Goal: Information Seeking & Learning: Find specific fact

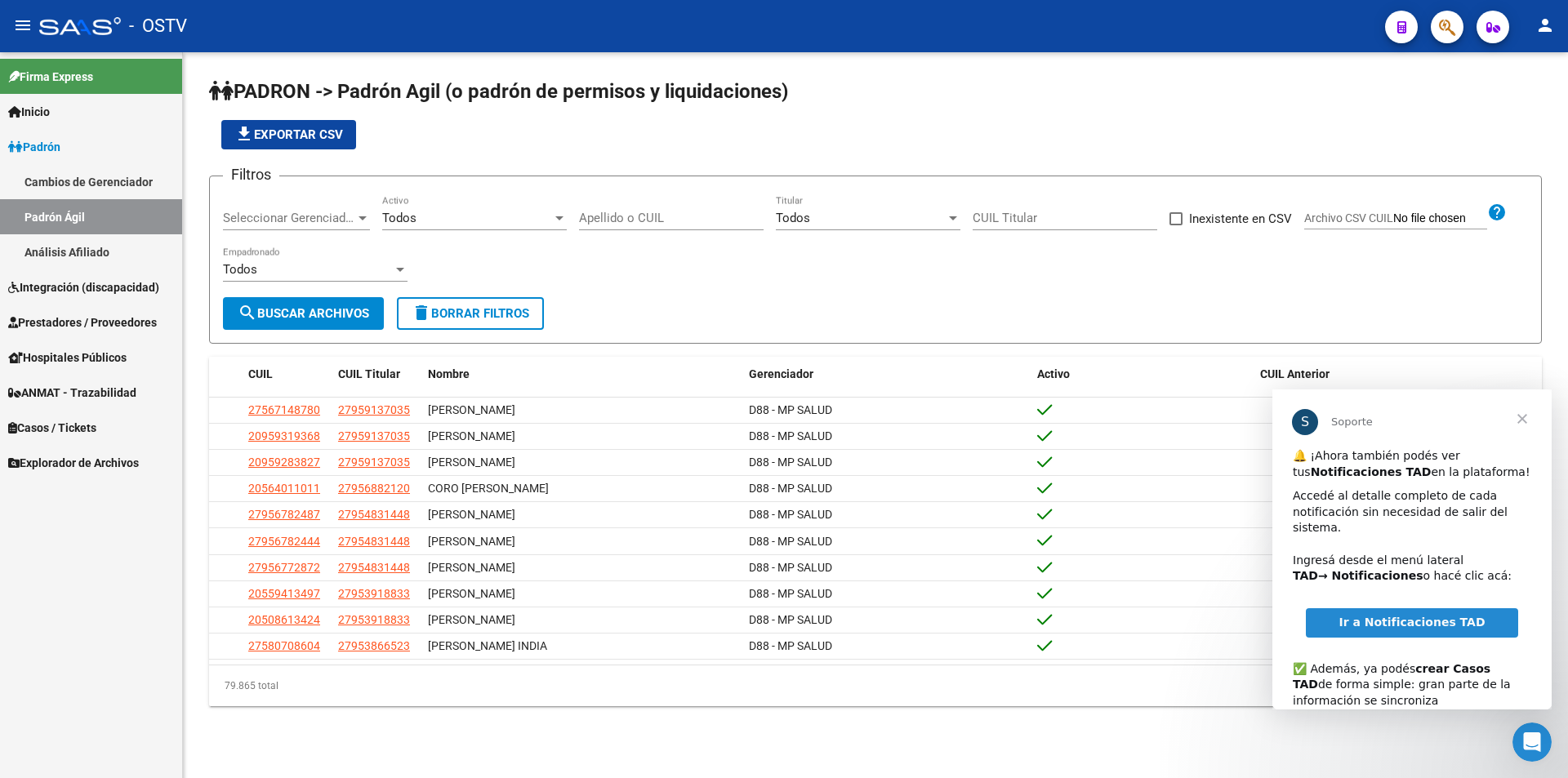
click at [578, 153] on app-list-header "PADRON -> Padrón Agil ([PERSON_NAME] de permisos y liquidaciones) file_download…" at bounding box center [875, 212] width 1333 height 266
click at [1524, 422] on span "Cerrar" at bounding box center [1522, 419] width 59 height 59
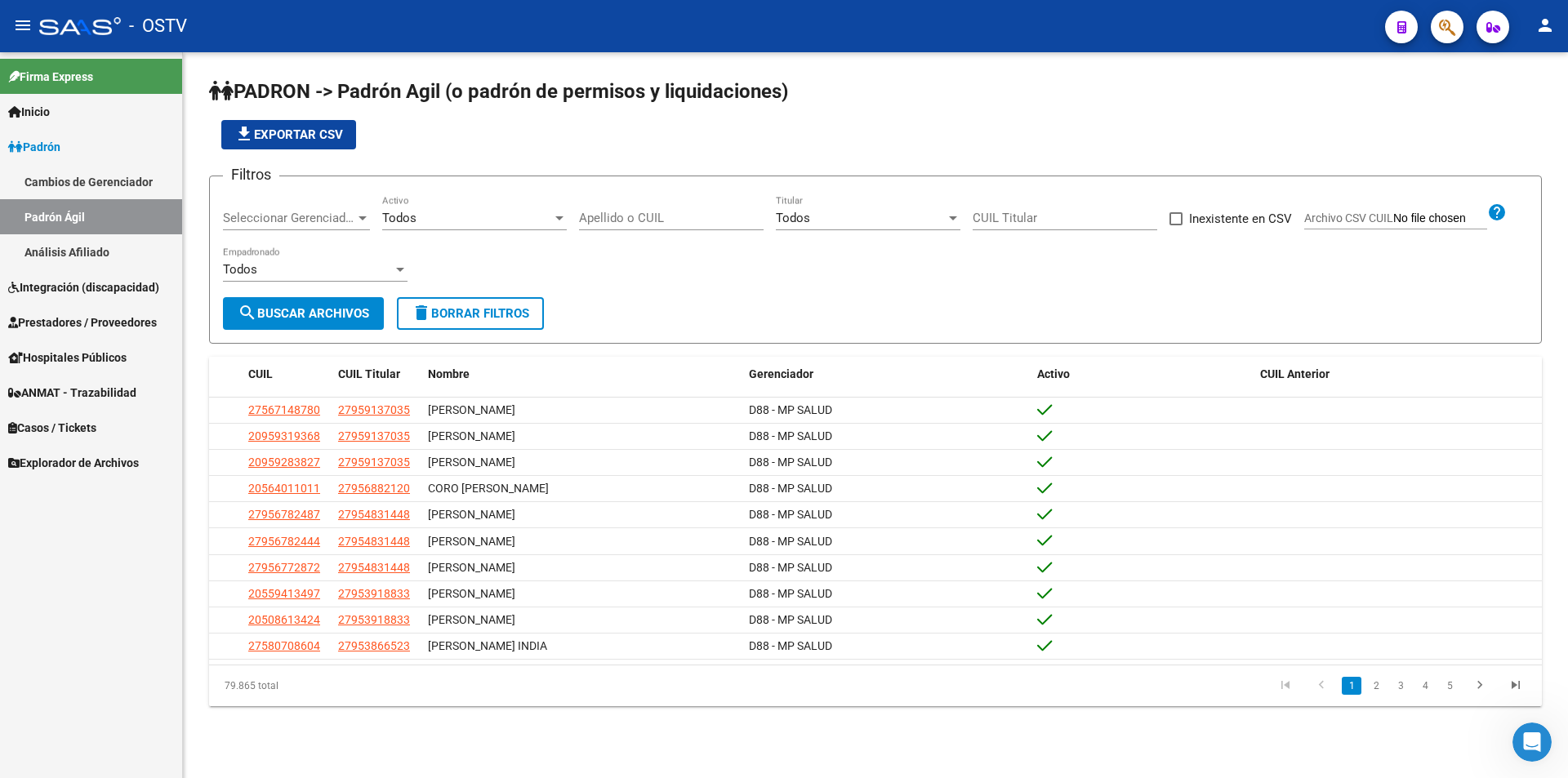
click at [286, 224] on span "Seleccionar Gerenciador" at bounding box center [289, 218] width 132 height 15
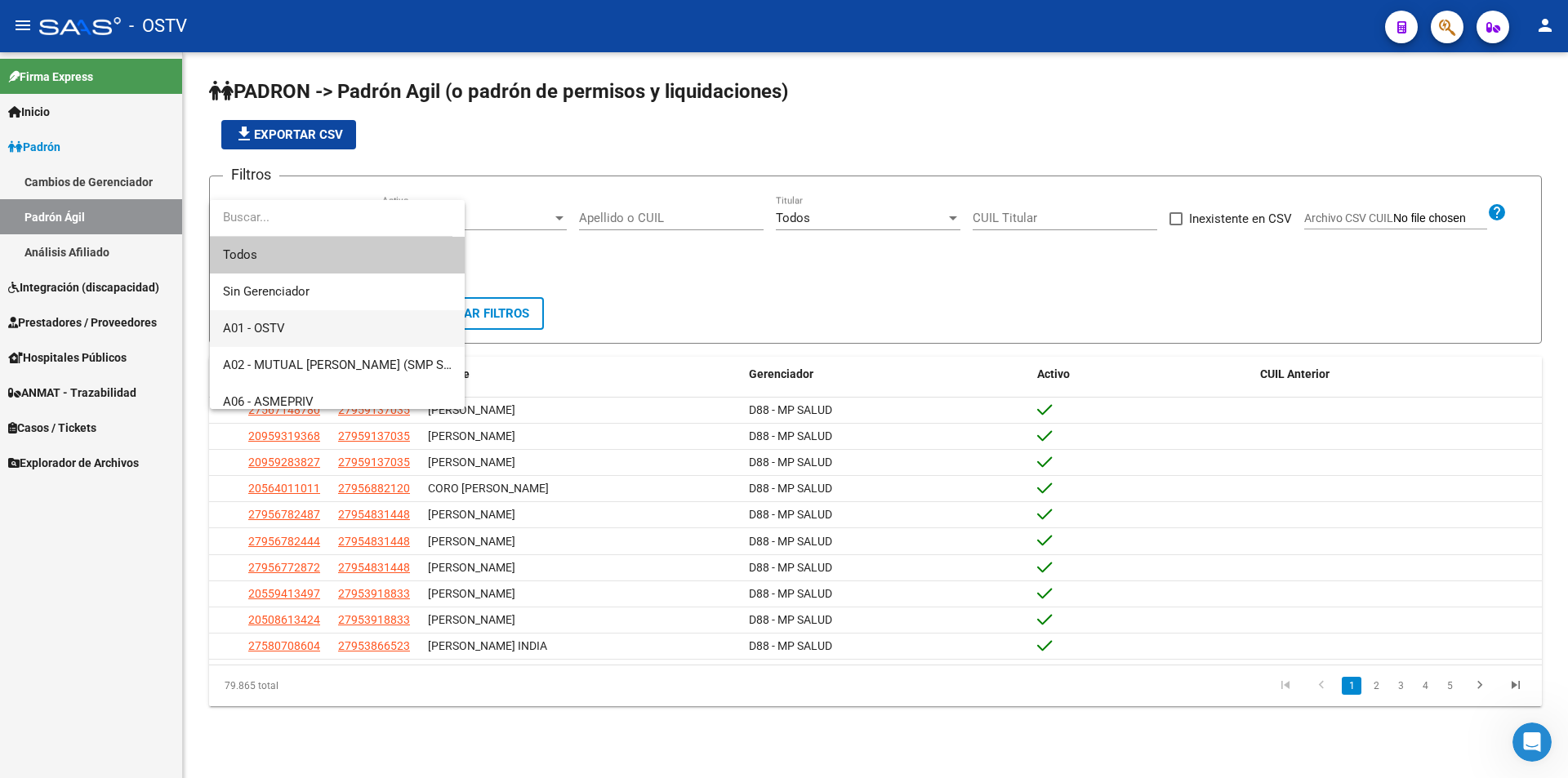
click at [280, 324] on span "A01 - OSTV" at bounding box center [254, 328] width 62 height 15
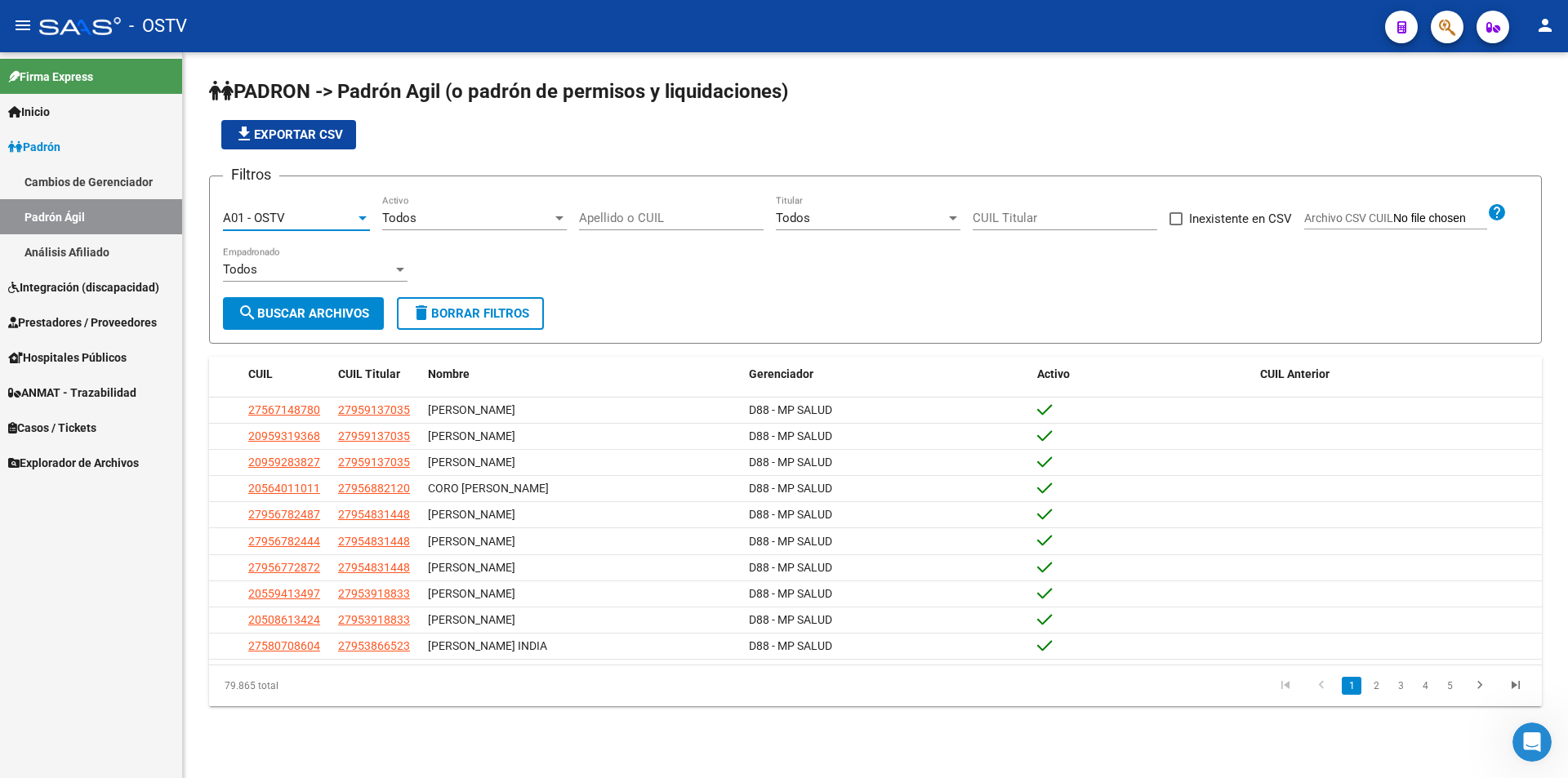
click at [301, 221] on div "A01 - OSTV" at bounding box center [289, 218] width 132 height 15
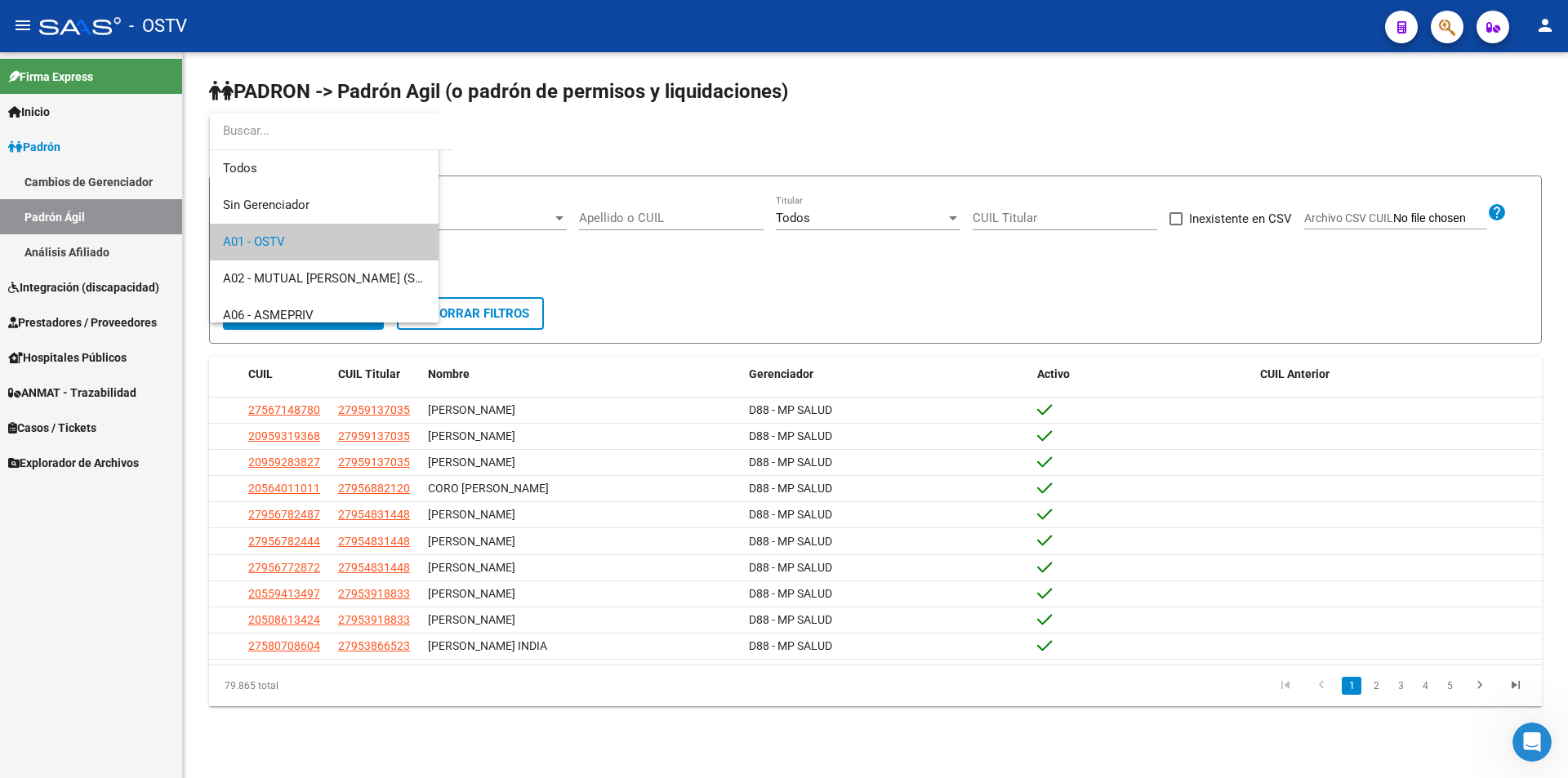
scroll to position [25, 0]
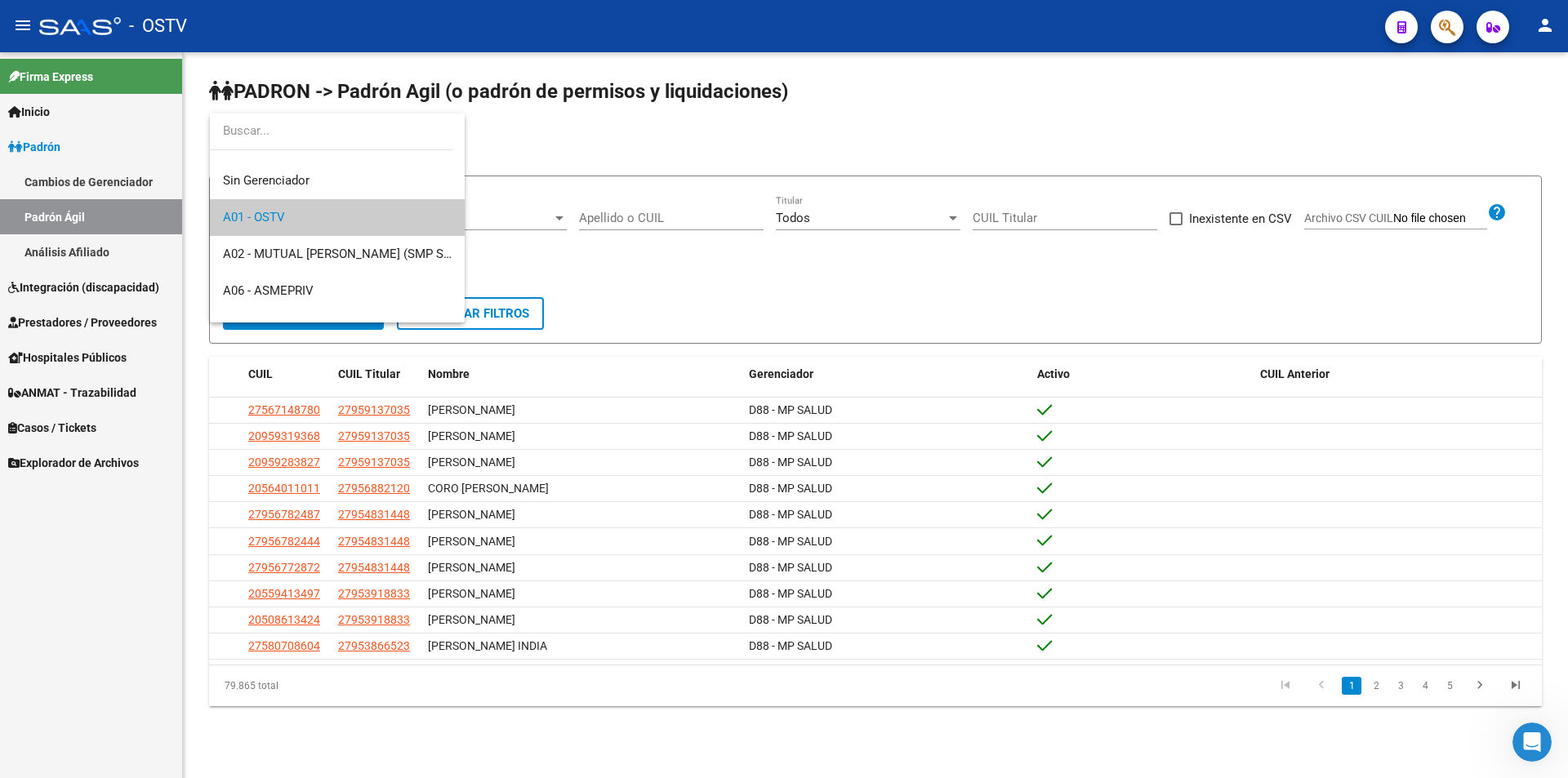
click at [526, 235] on div at bounding box center [784, 389] width 1568 height 778
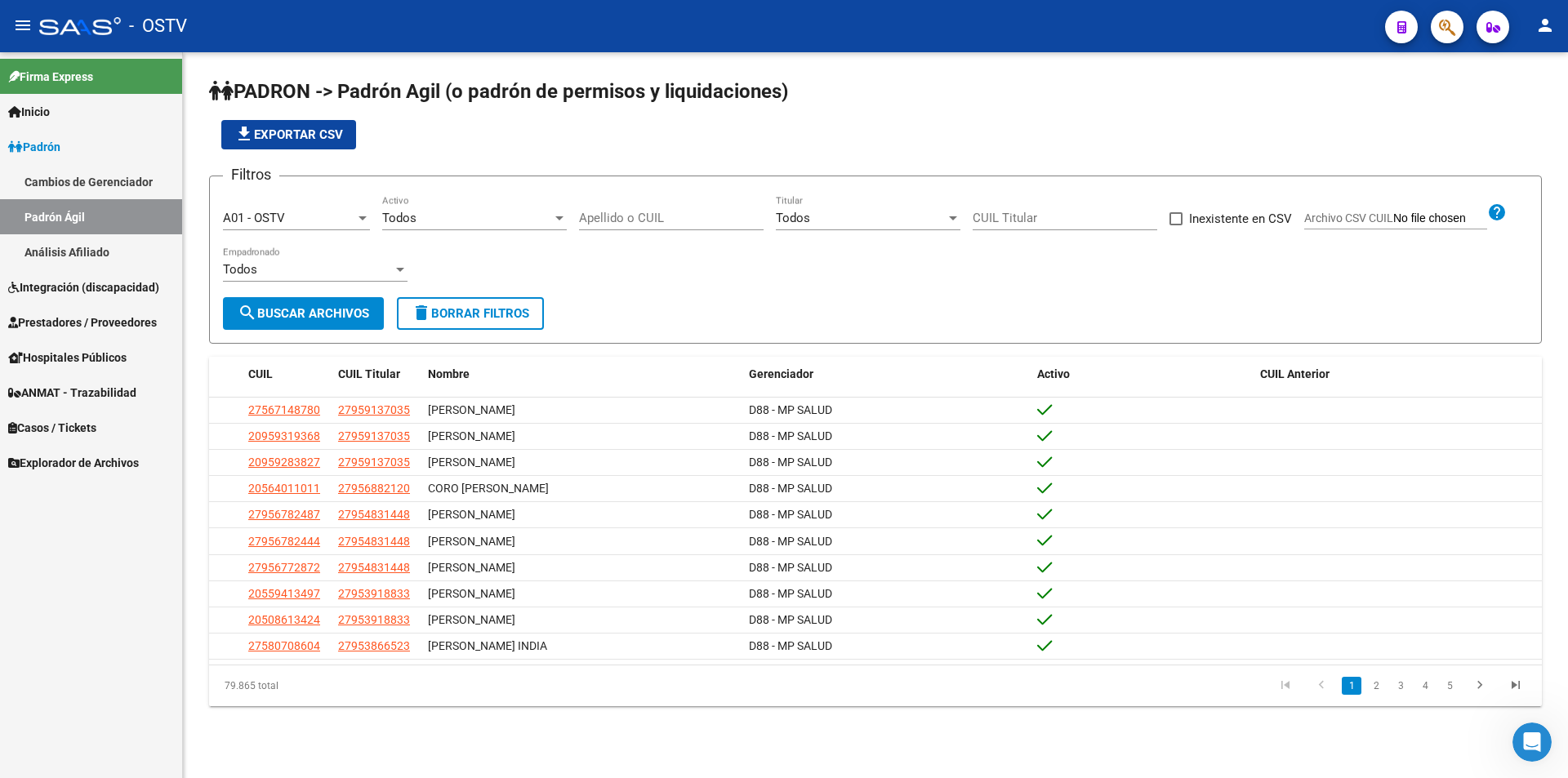
click at [526, 224] on div "Todos" at bounding box center [467, 218] width 170 height 15
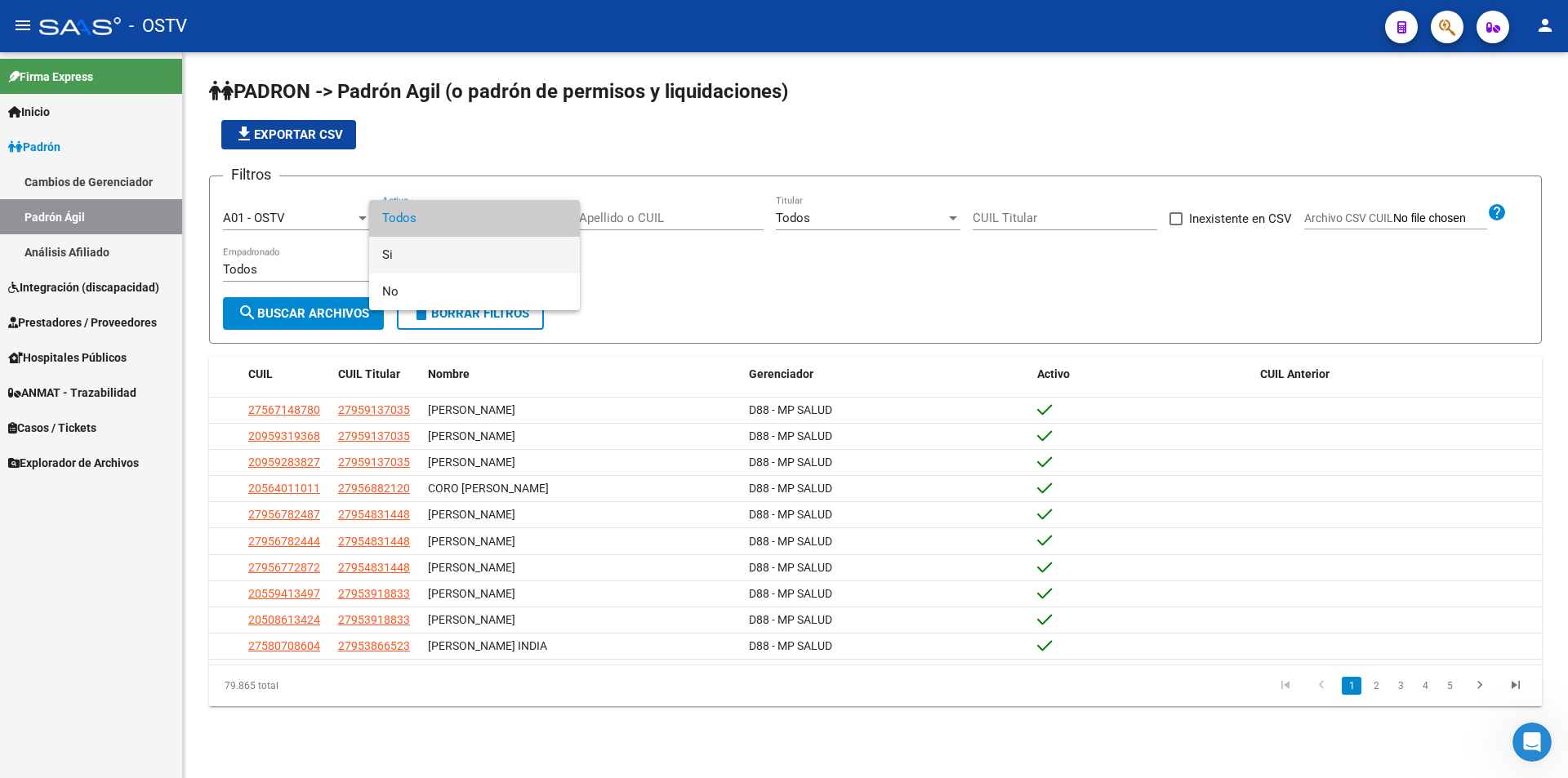
click at [473, 267] on span "Si" at bounding box center [474, 255] width 185 height 37
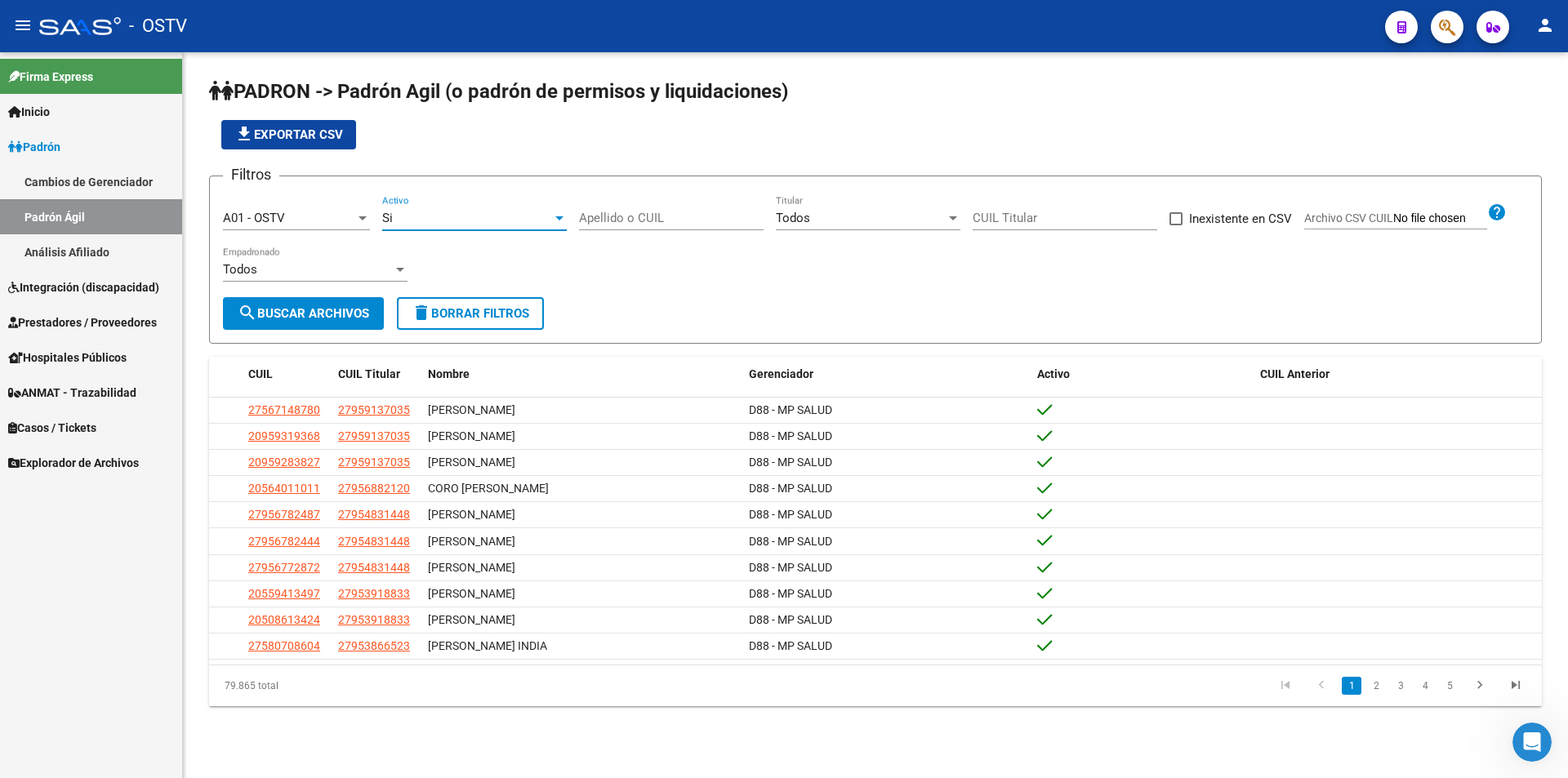
click at [321, 307] on span "search Buscar Archivos" at bounding box center [303, 313] width 131 height 15
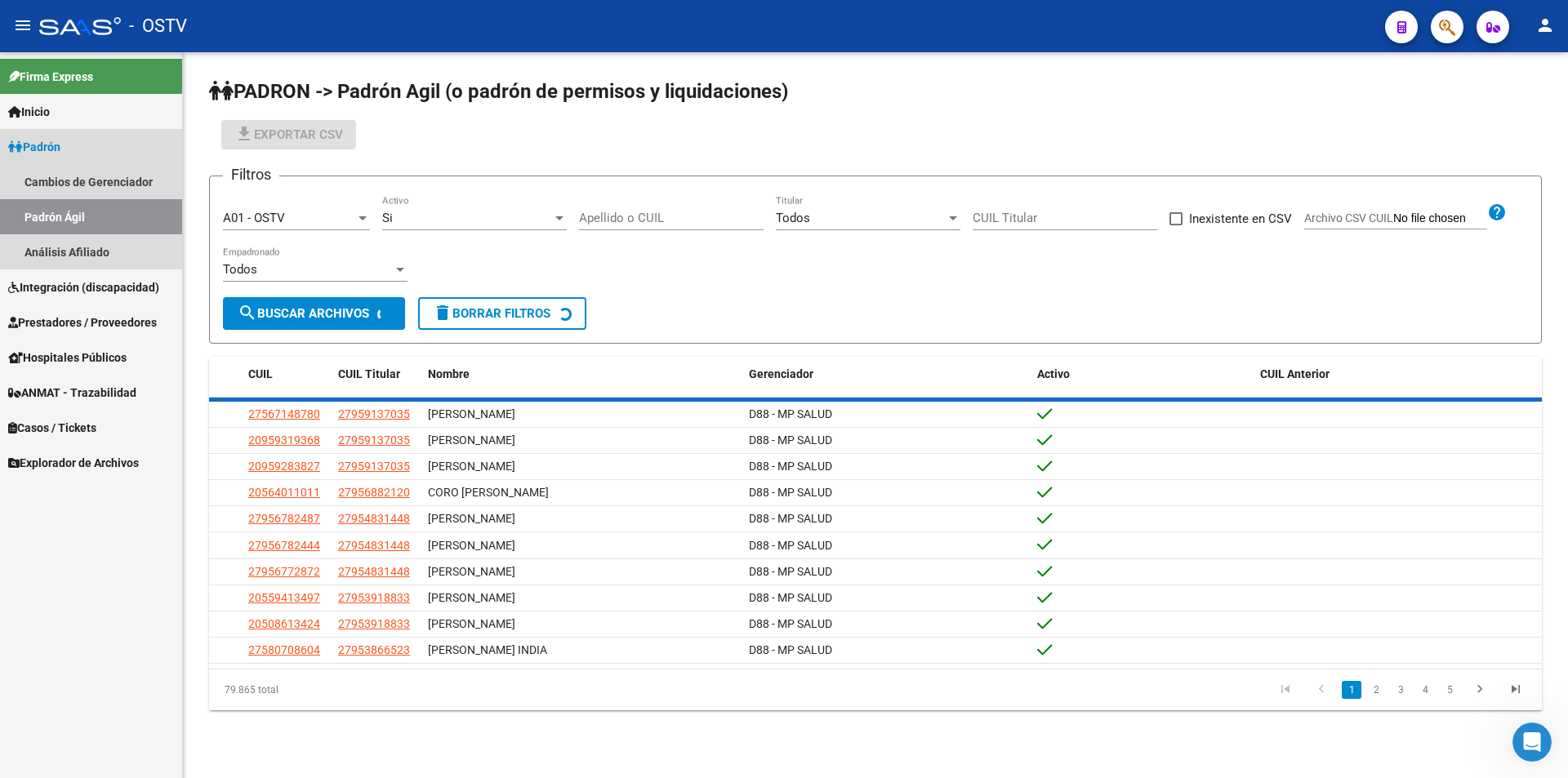
click at [9, 141] on icon at bounding box center [16, 147] width 15 height 11
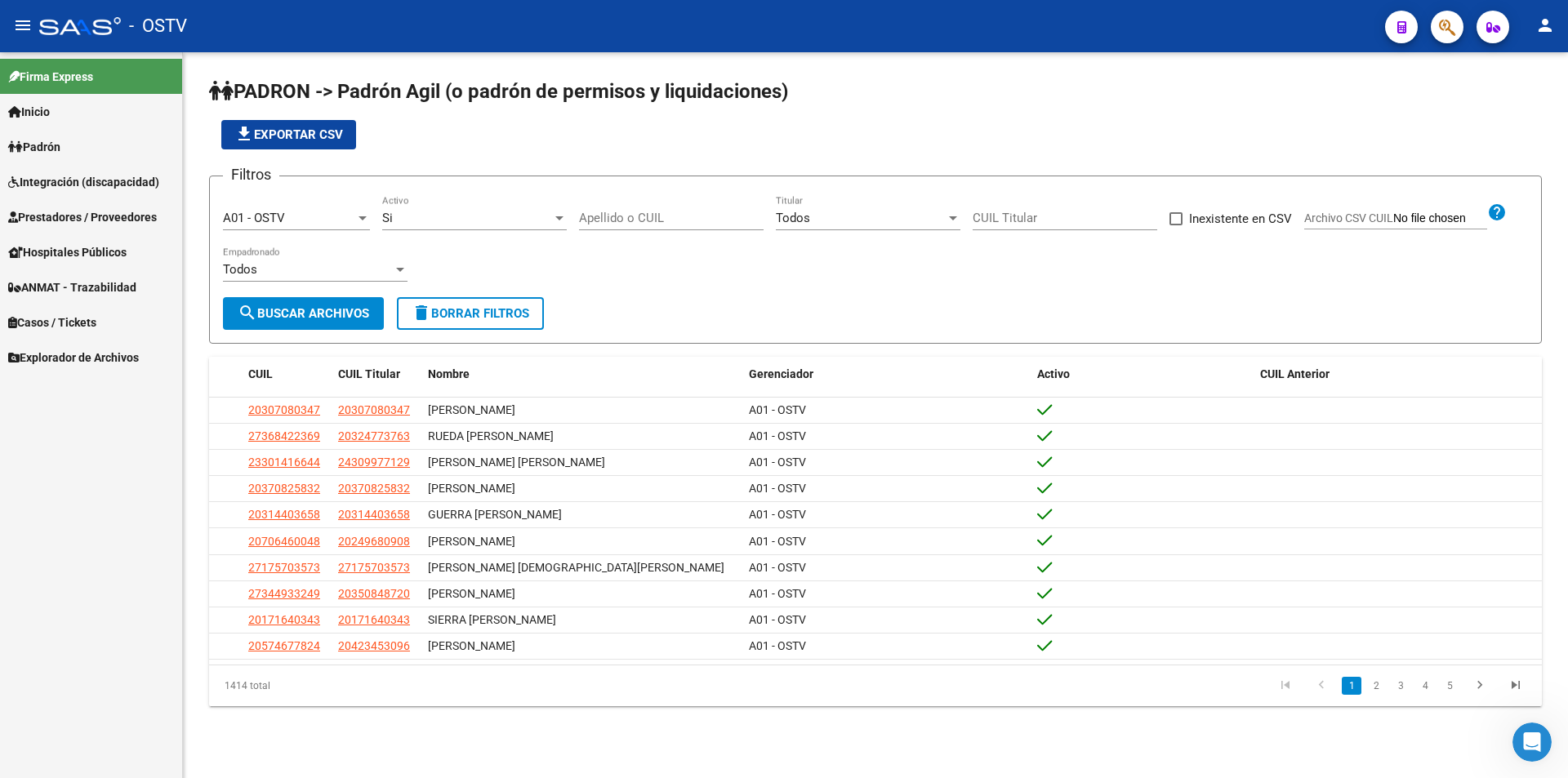
click at [692, 220] on input "Apellido o CUIL" at bounding box center [671, 218] width 185 height 15
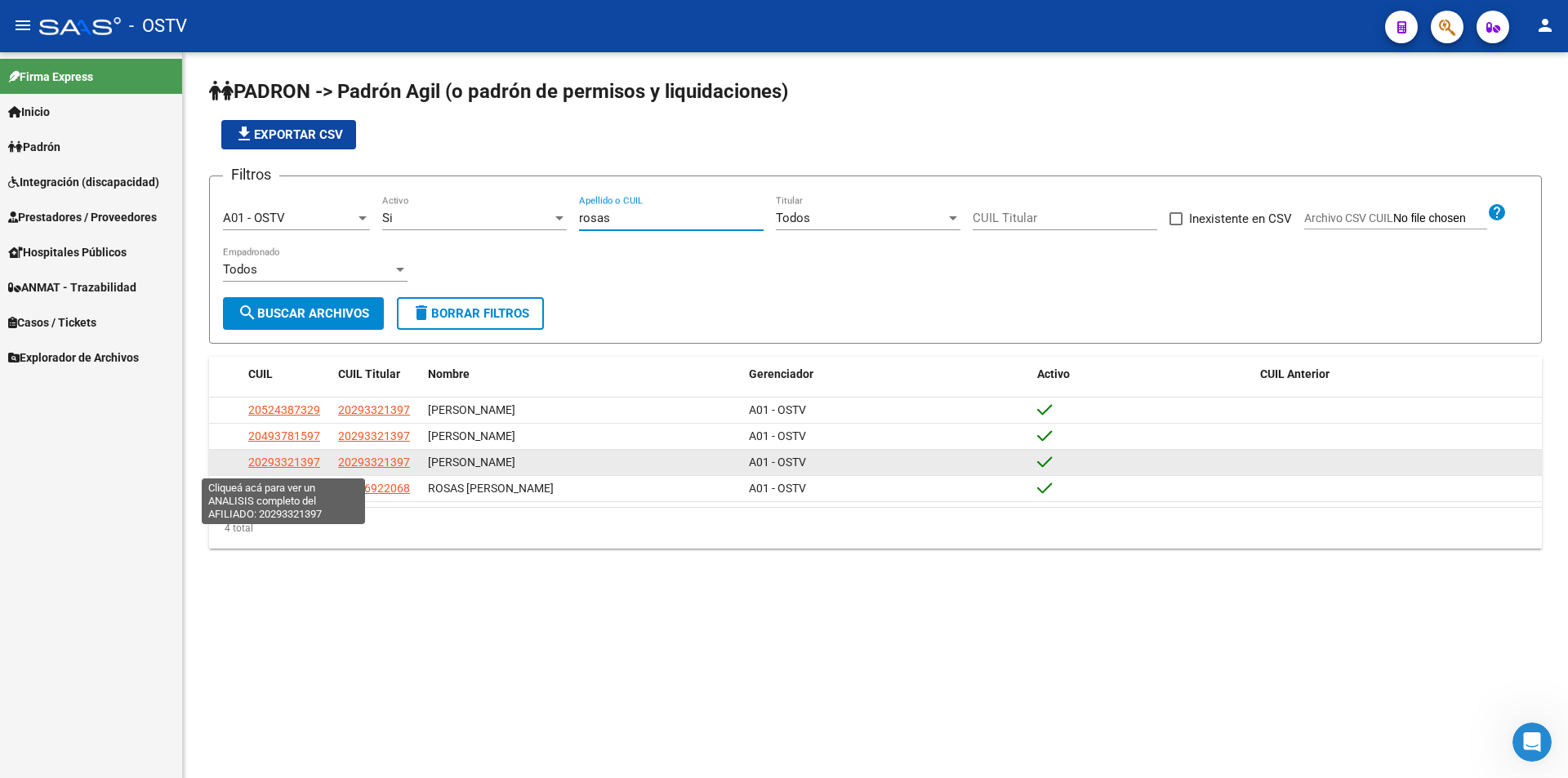
type input "rosas"
click at [277, 458] on span "20293321397" at bounding box center [285, 462] width 72 height 13
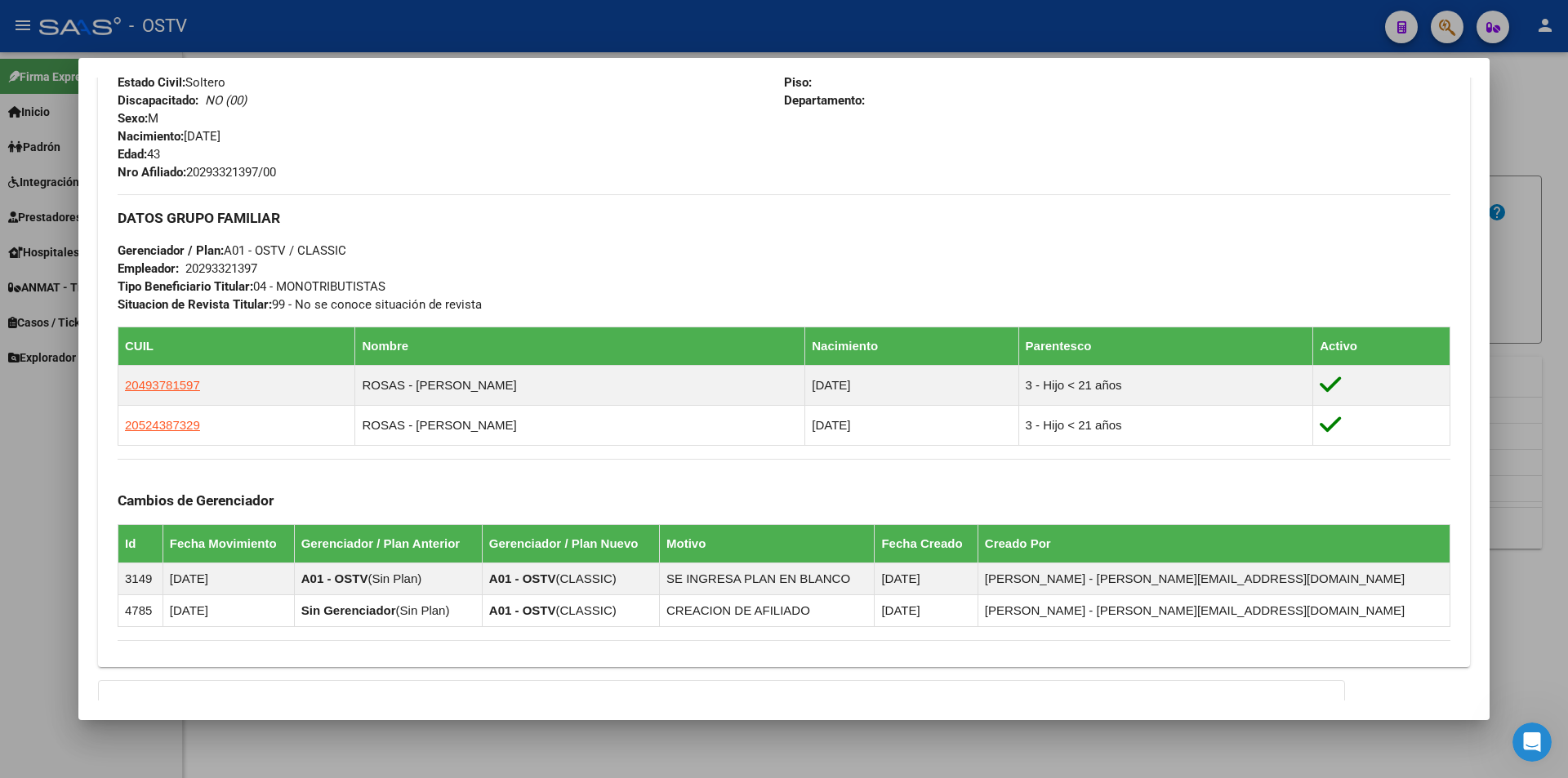
scroll to position [497, 0]
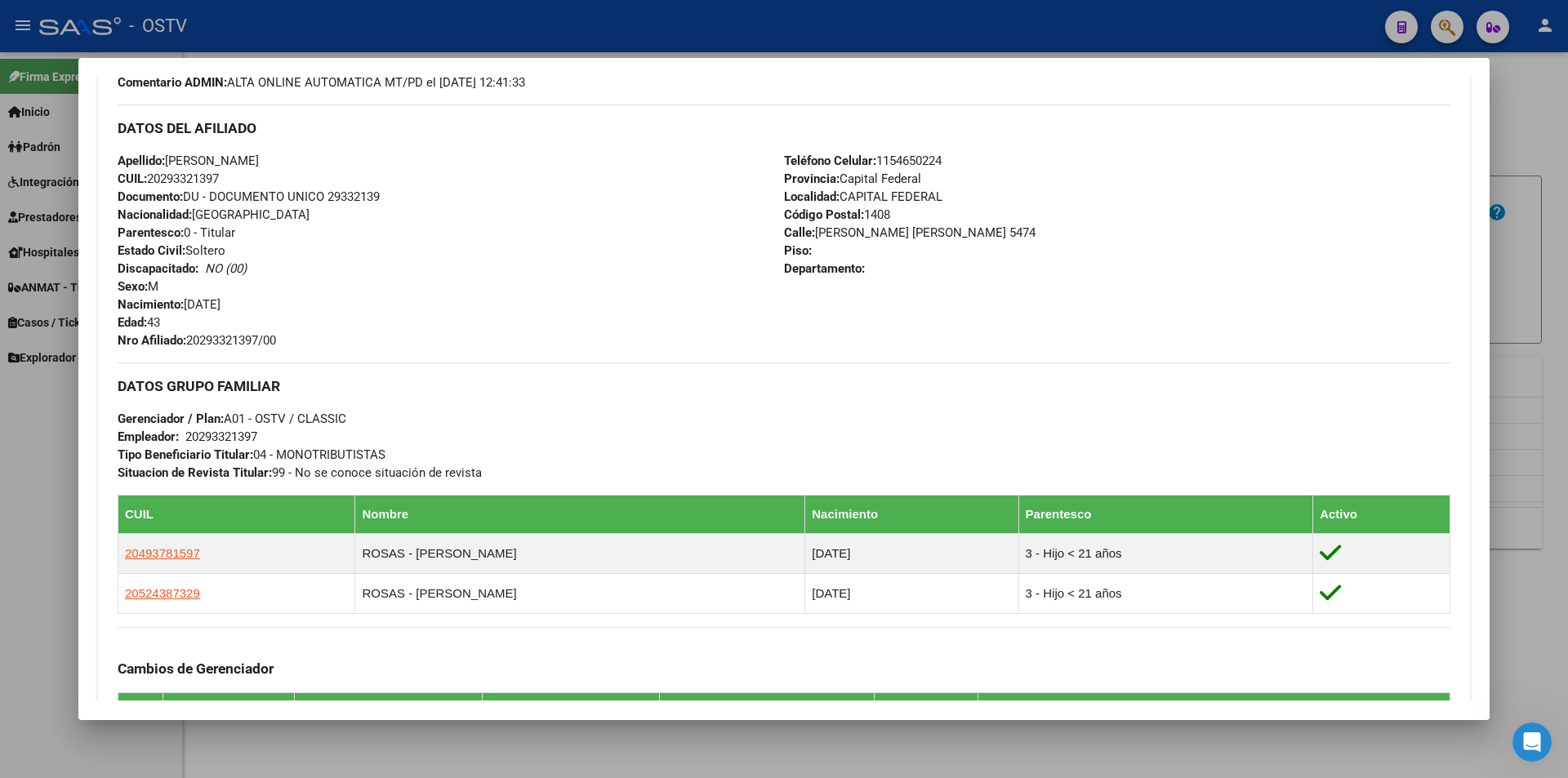
click at [638, 30] on div at bounding box center [784, 389] width 1568 height 778
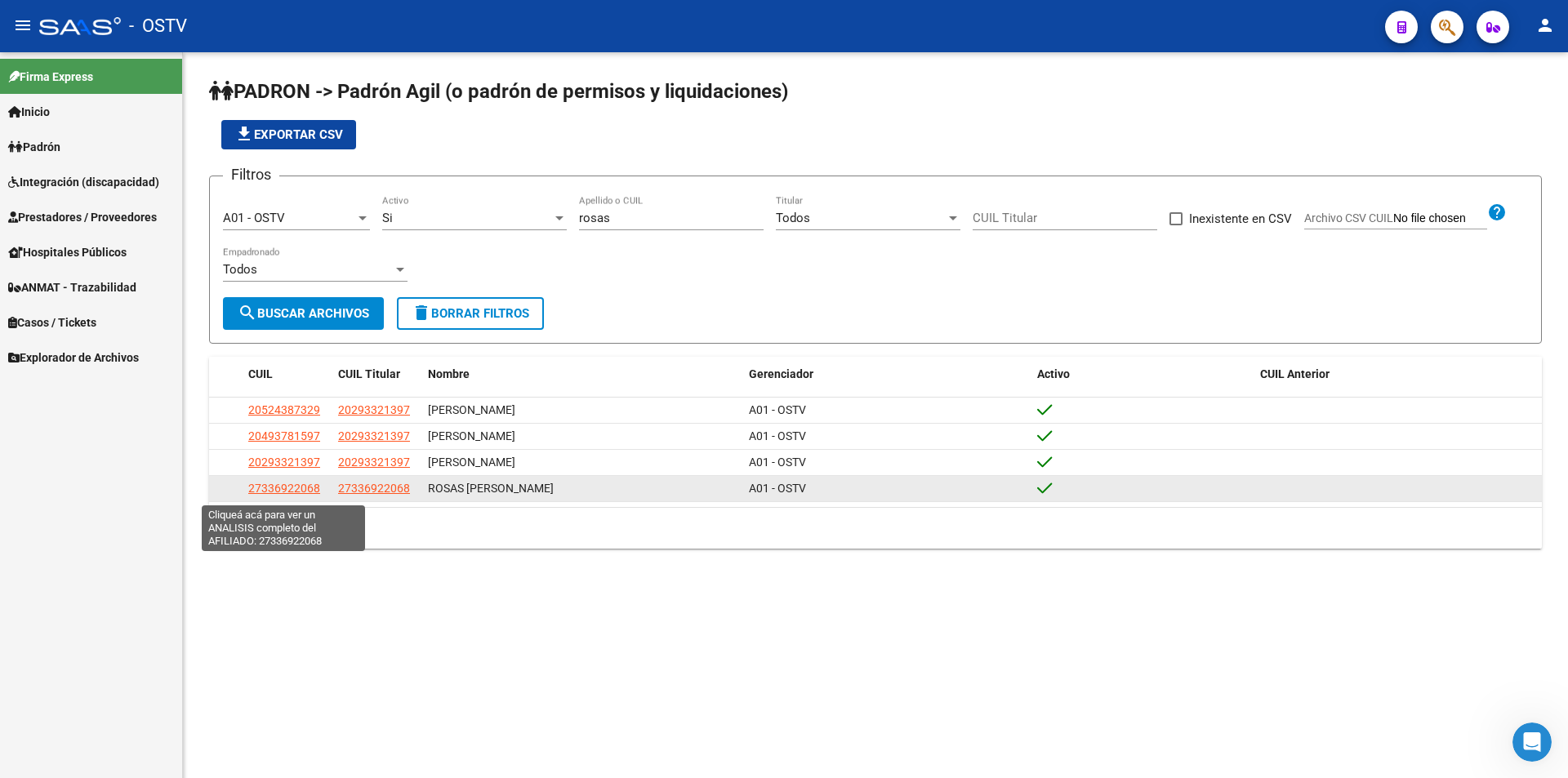
click at [279, 492] on span "27336922068" at bounding box center [285, 488] width 72 height 13
type textarea "27336922068"
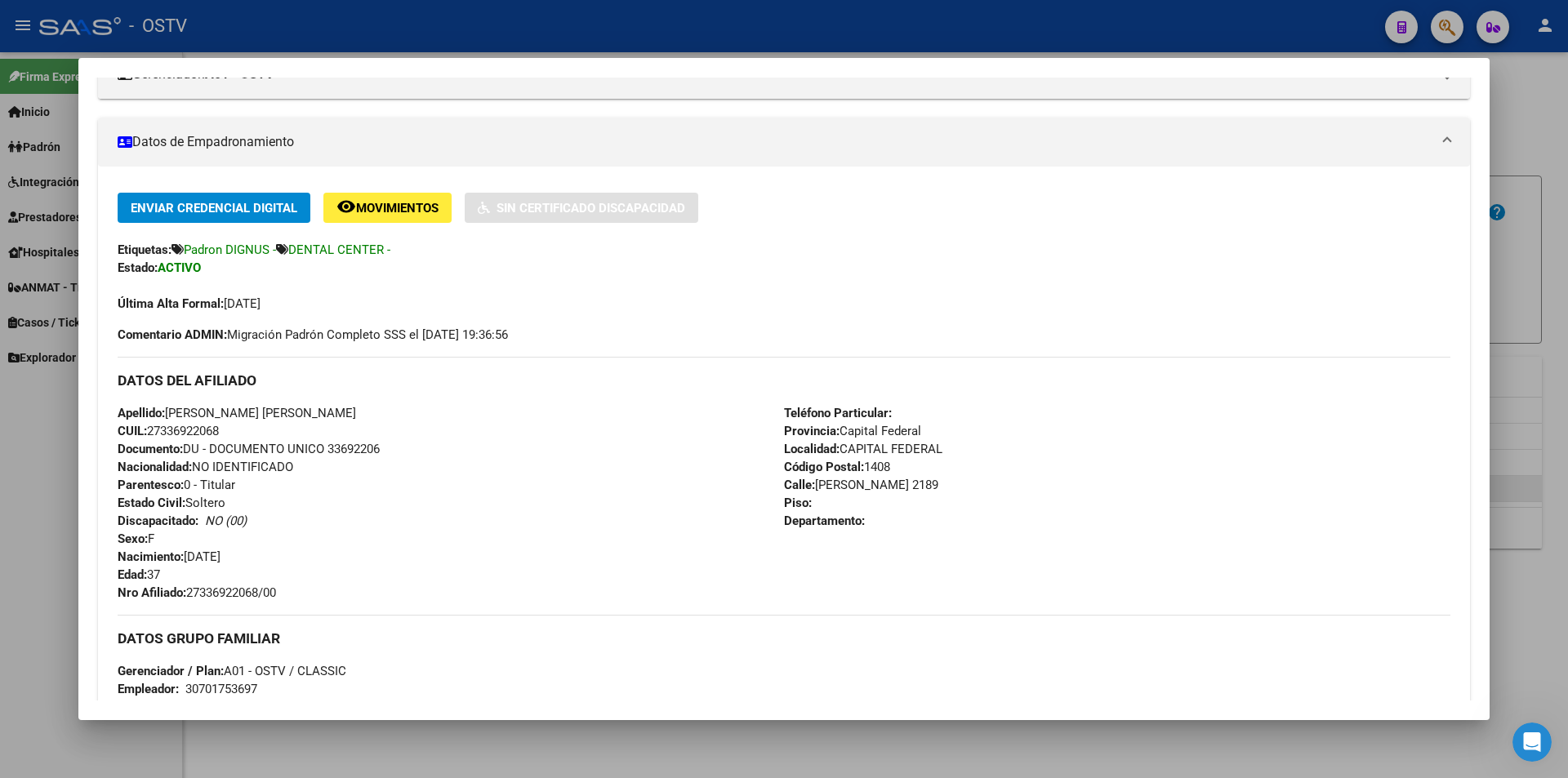
scroll to position [0, 0]
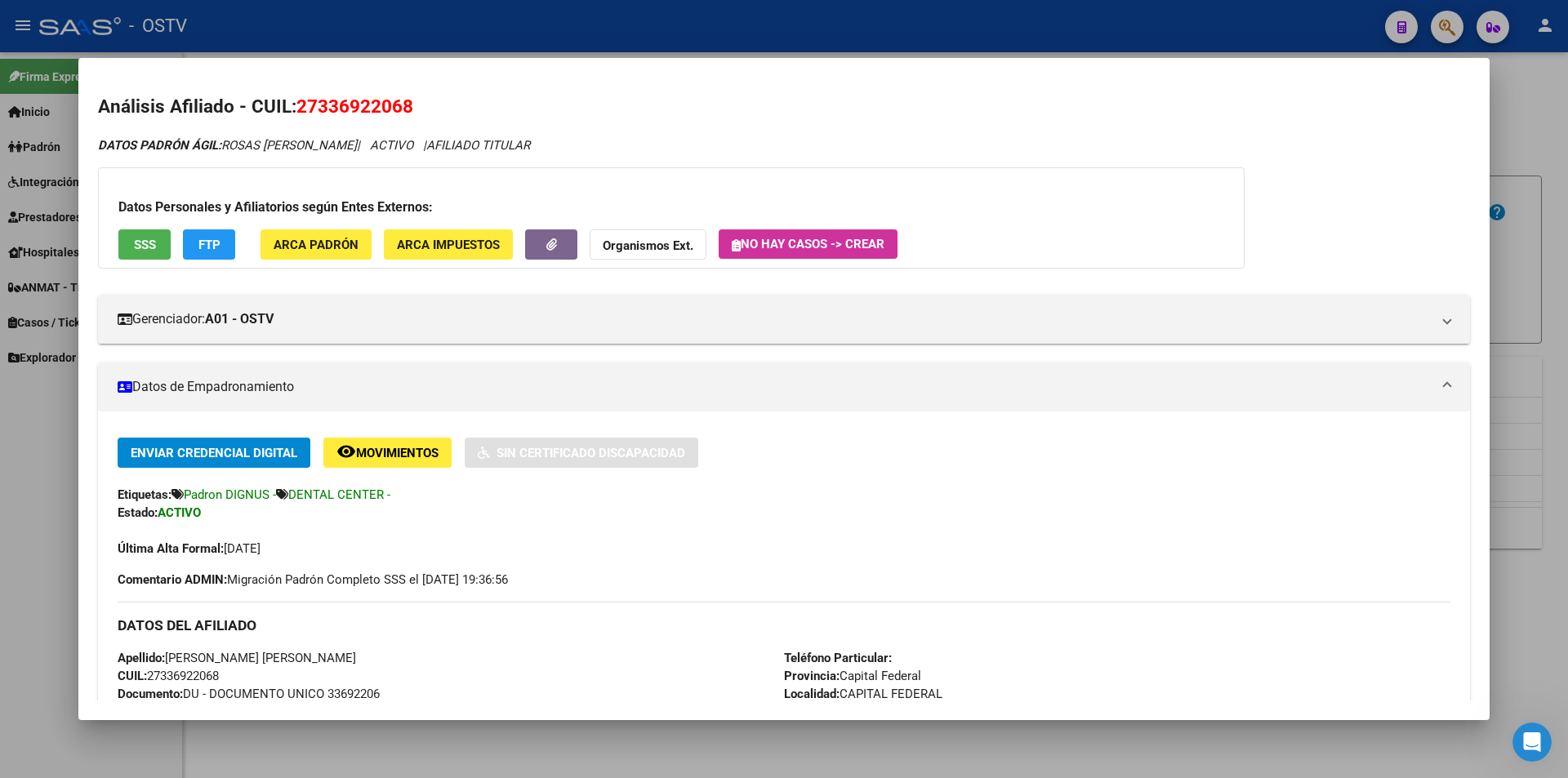
click at [513, 41] on div at bounding box center [784, 389] width 1568 height 778
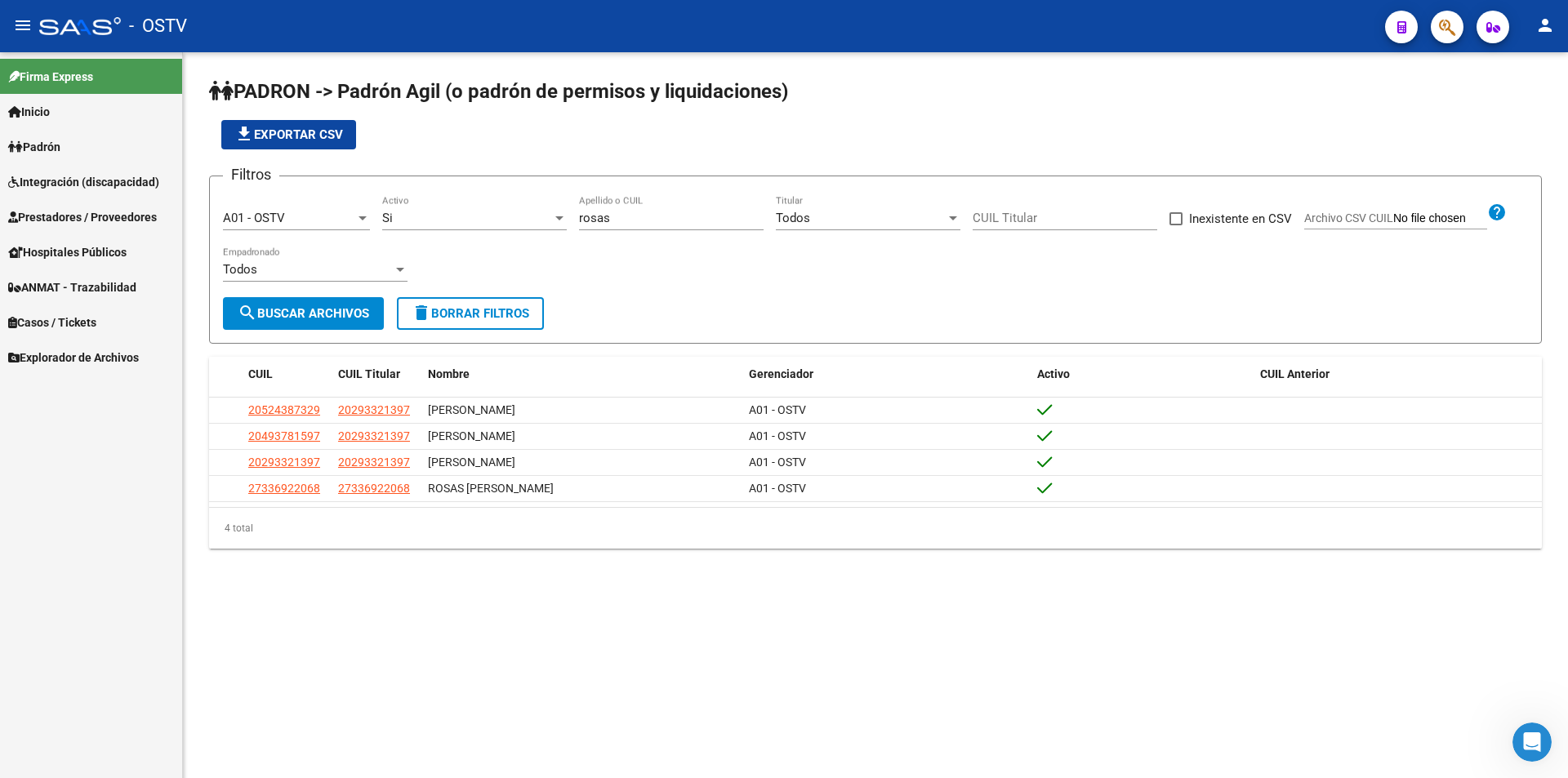
click at [587, 166] on app-list-header "PADRON -> Padrón Agil ([PERSON_NAME] de permisos y liquidaciones) file_download…" at bounding box center [875, 212] width 1333 height 266
click at [1051, 75] on div "PADRON -> Padrón Agil ([PERSON_NAME] de permisos y liquidaciones) file_download…" at bounding box center [875, 326] width 1385 height 548
drag, startPoint x: 638, startPoint y: 227, endPoint x: 556, endPoint y: 216, distance: 82.7
click at [556, 216] on div "Filtros A01 - OSTV Seleccionar Gerenciador Si Activo rosas Apellido o CUIL Todo…" at bounding box center [875, 243] width 1305 height 107
click at [630, 203] on div "rosas Apellido o CUIL" at bounding box center [671, 212] width 185 height 35
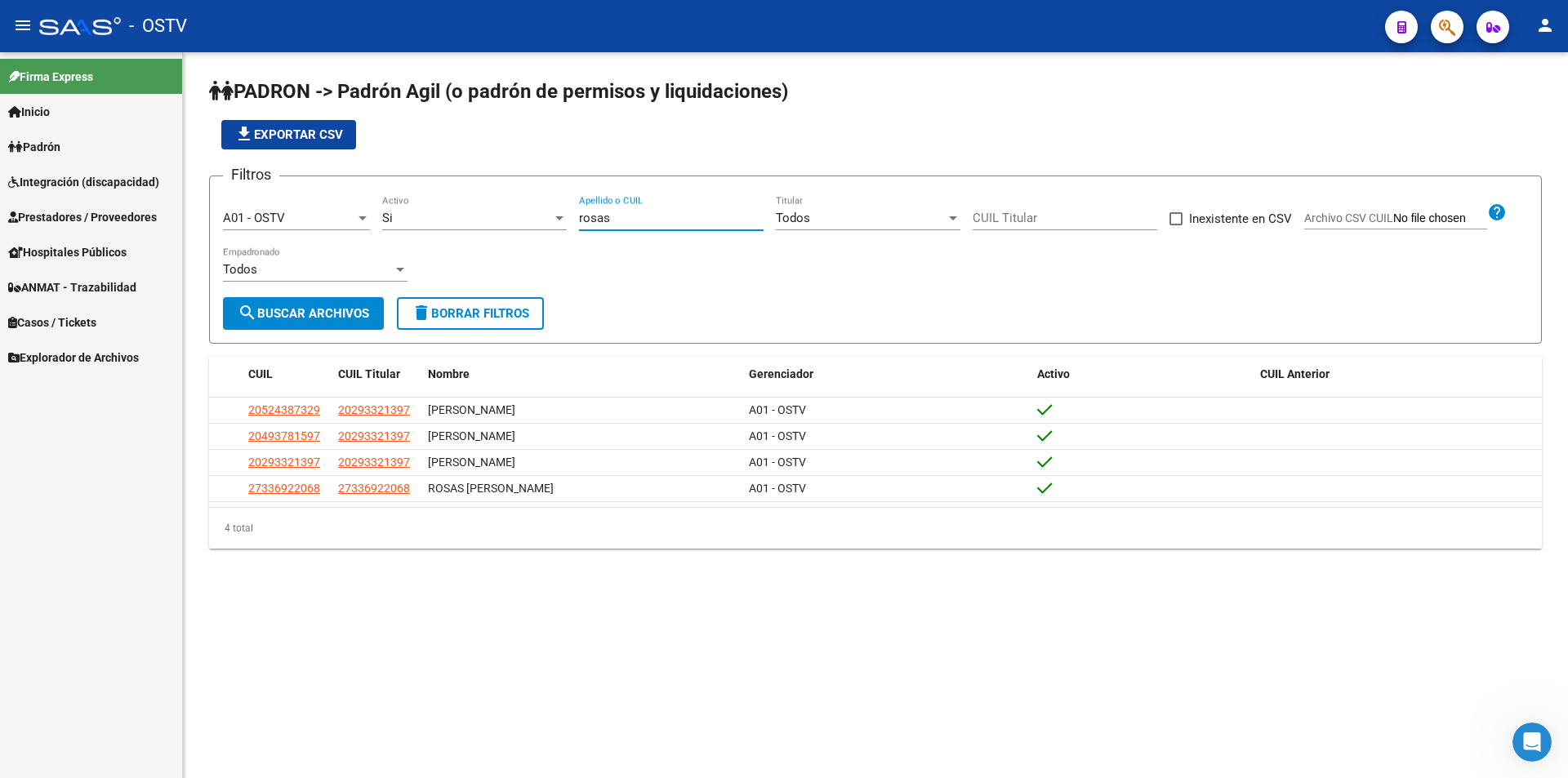
drag, startPoint x: 630, startPoint y: 213, endPoint x: 548, endPoint y: 213, distance: 82.0
click at [549, 213] on div "Filtros A01 - OSTV Seleccionar Gerenciador Si Activo rosas Apellido o CUIL Todo…" at bounding box center [875, 243] width 1305 height 107
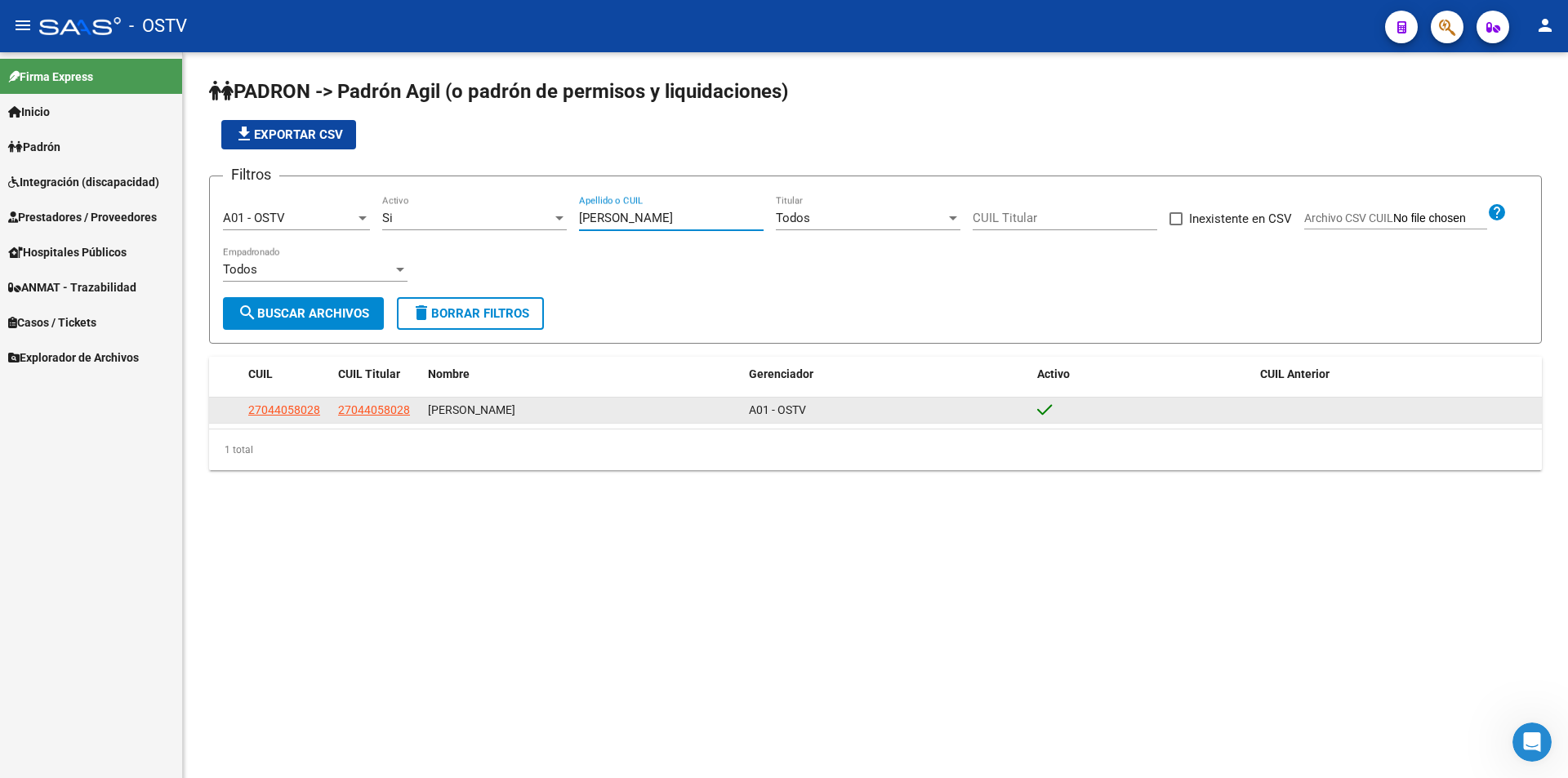
type input "[PERSON_NAME]"
click at [299, 420] on app-link-go-to "27044058028" at bounding box center [285, 410] width 72 height 19
click at [296, 410] on span "27044058028" at bounding box center [285, 410] width 72 height 13
type textarea "27044058028"
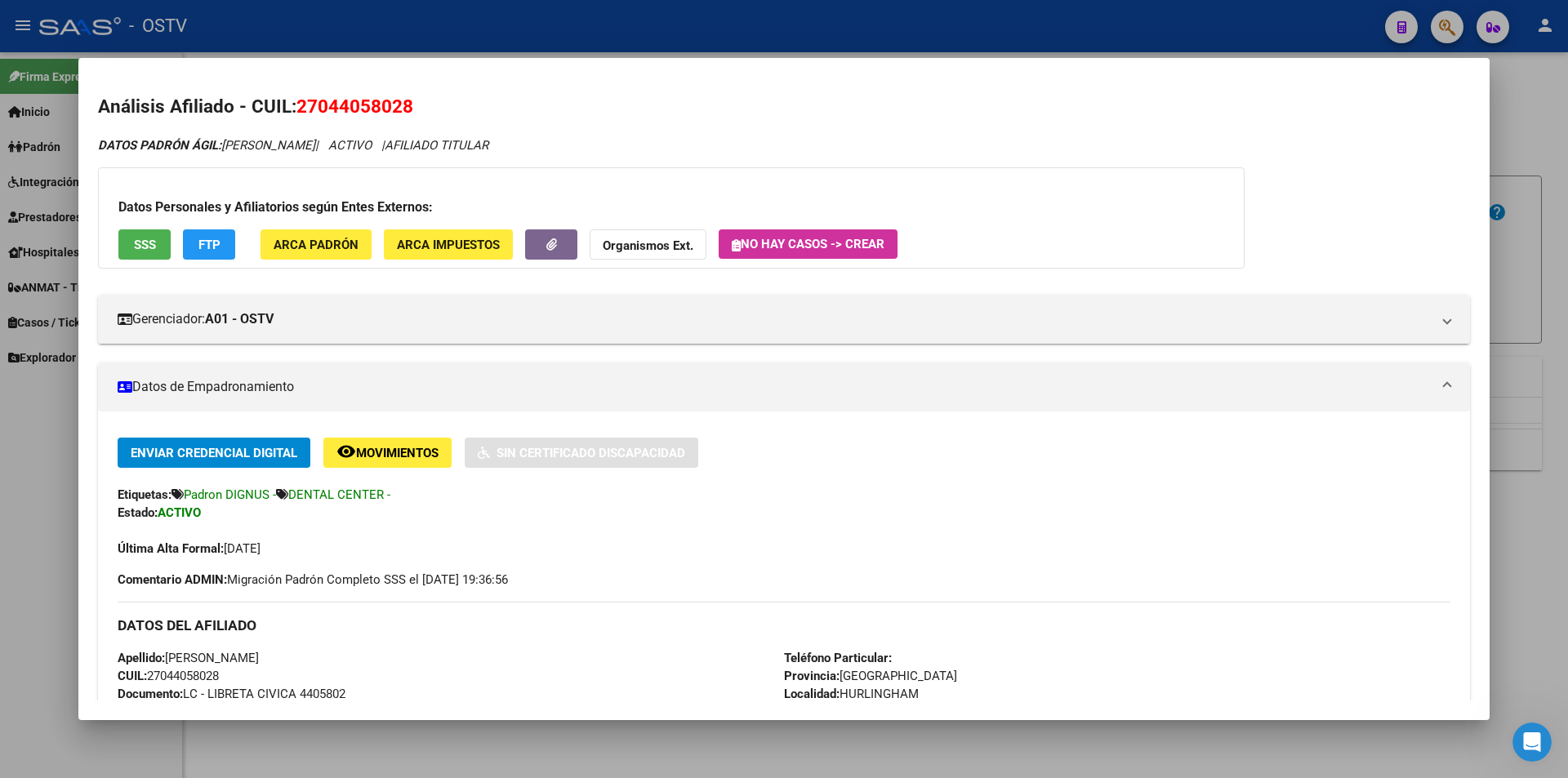
scroll to position [245, 0]
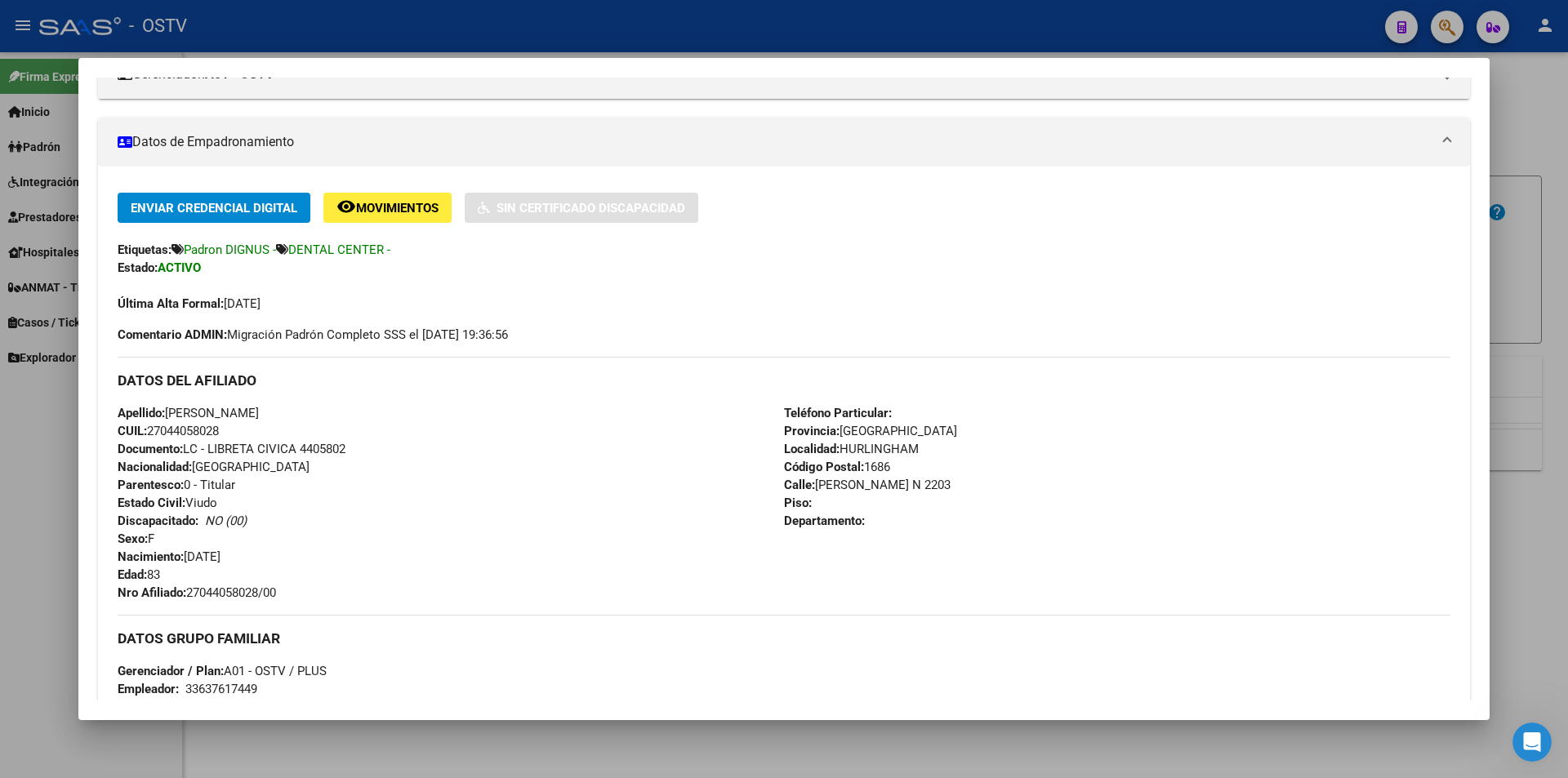
click at [320, 452] on span "Documento: LC - LIBRETA CIVICA 4405802" at bounding box center [231, 449] width 228 height 15
copy span "4405802"
click at [238, 595] on span "Nro Afiliado: 27044058028/00" at bounding box center [196, 593] width 158 height 15
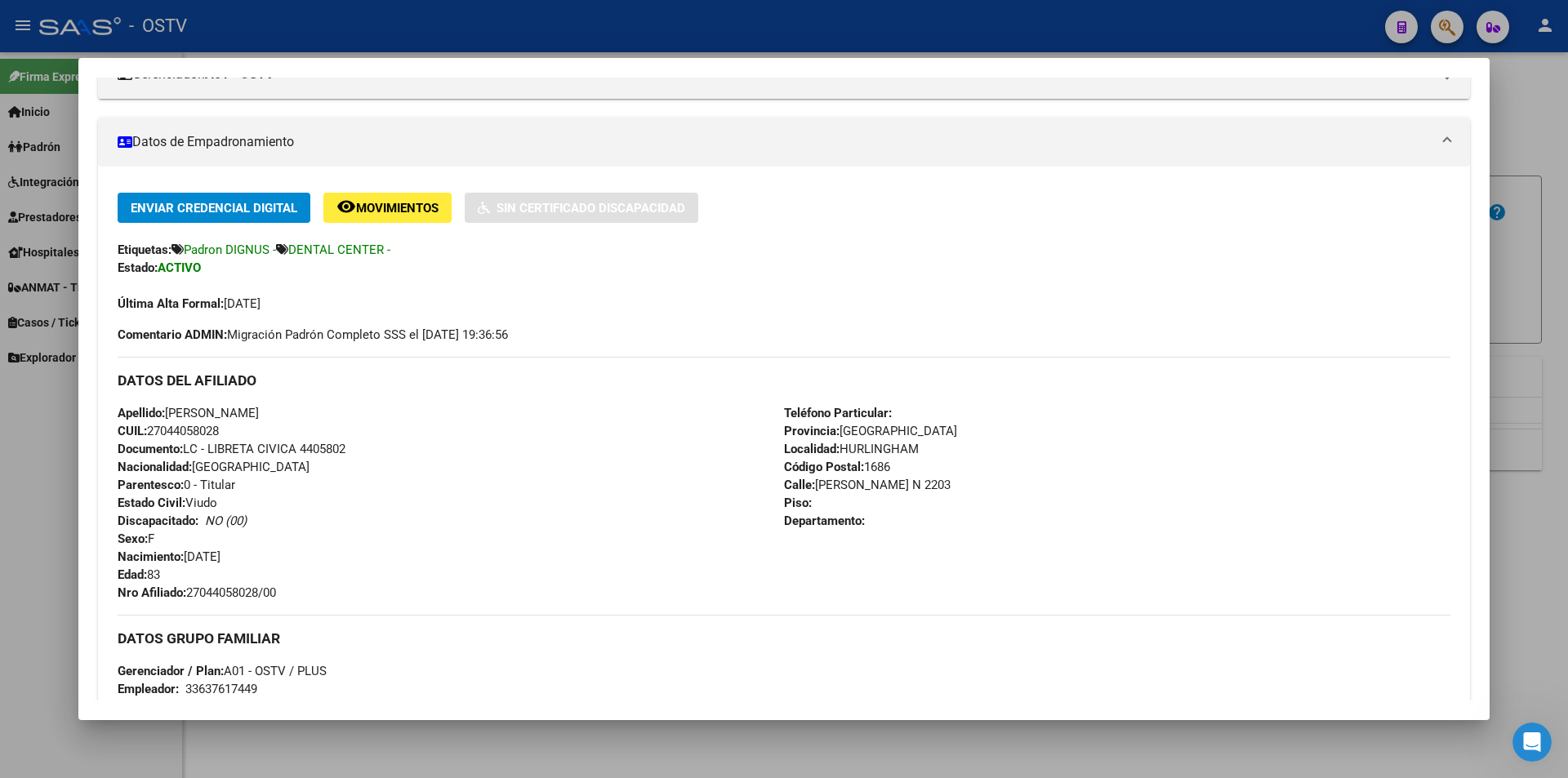
copy span "27044058028"
